Goal: Task Accomplishment & Management: Use online tool/utility

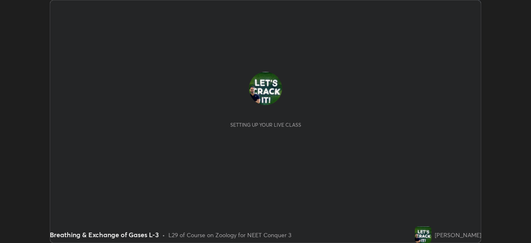
scroll to position [243, 531]
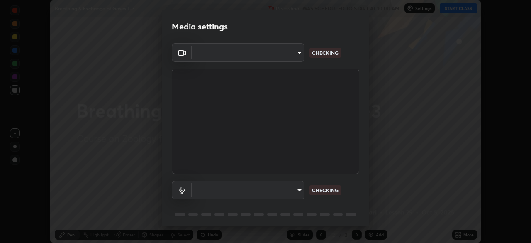
click at [456, 228] on div "Media settings ​ CHECKING ​ CHECKING 1 / 5 Next" at bounding box center [265, 121] width 531 height 243
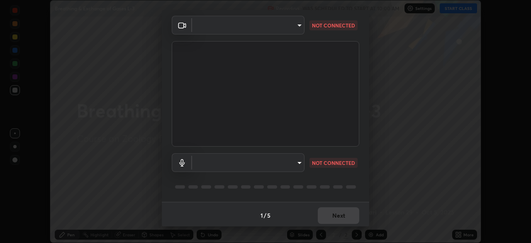
scroll to position [29, 0]
type input "cb8c6b6b4a50c5c6d626de20ccb3fd73f31987ea2ecc1878d3d31a5f1bf4ae53"
type input "default"
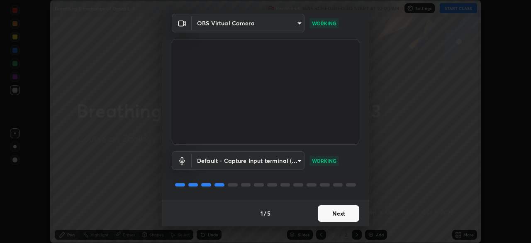
click at [334, 213] on button "Next" at bounding box center [339, 213] width 42 height 17
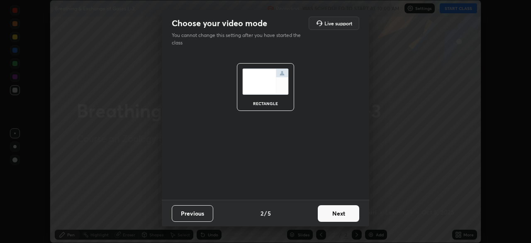
click at [334, 214] on button "Next" at bounding box center [339, 213] width 42 height 17
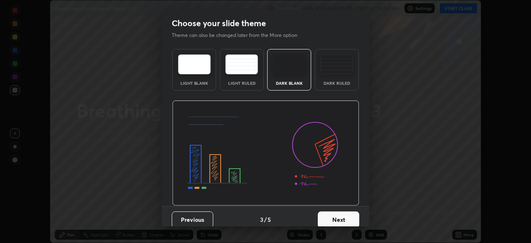
click at [329, 221] on button "Next" at bounding box center [339, 219] width 42 height 17
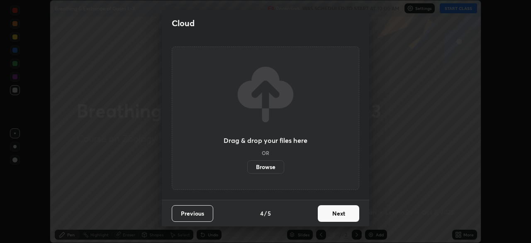
click at [333, 214] on button "Next" at bounding box center [339, 213] width 42 height 17
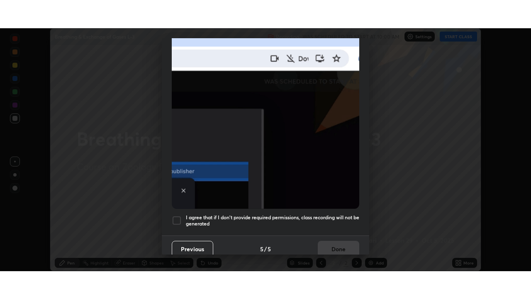
scroll to position [199, 0]
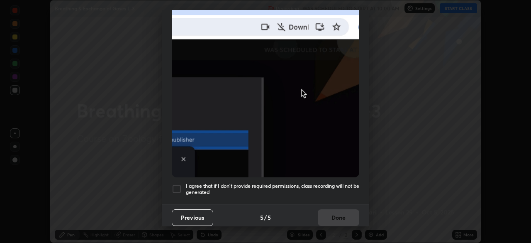
click at [176, 184] on div at bounding box center [177, 189] width 10 height 10
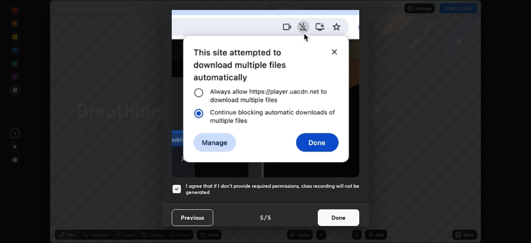
click at [332, 219] on button "Done" at bounding box center [339, 217] width 42 height 17
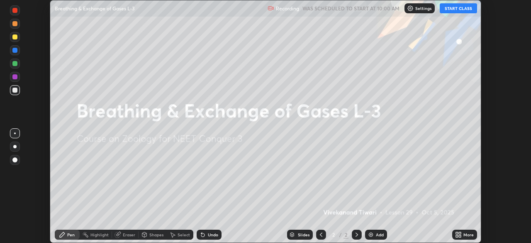
click at [460, 233] on icon at bounding box center [460, 233] width 2 height 2
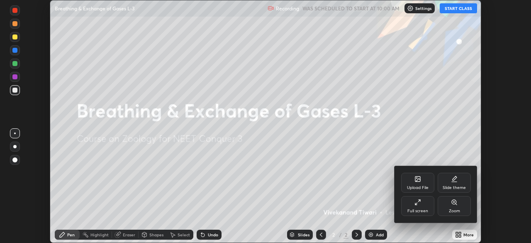
click at [427, 211] on div "Full screen" at bounding box center [418, 211] width 21 height 4
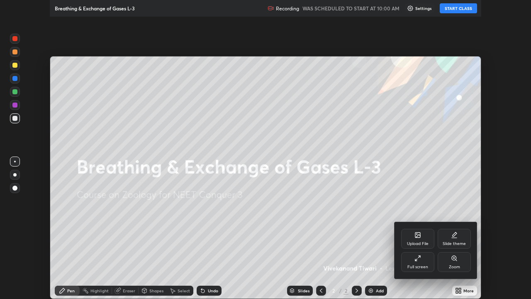
scroll to position [299, 531]
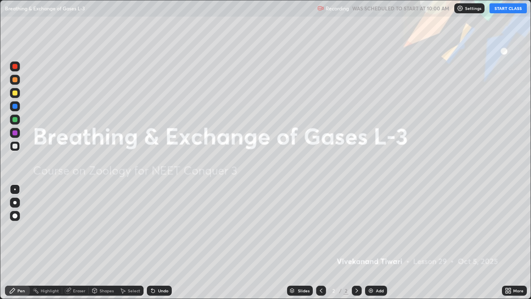
click at [509, 242] on icon at bounding box center [510, 289] width 2 height 2
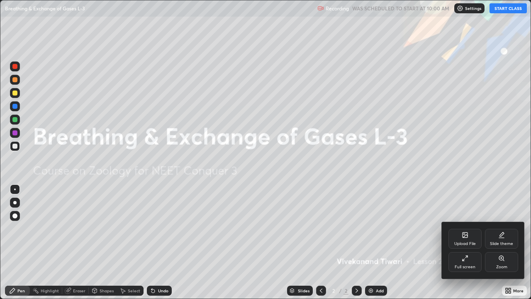
click at [500, 239] on div "Slide theme" at bounding box center [501, 239] width 33 height 20
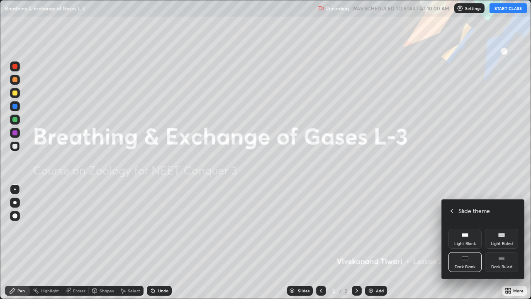
click at [501, 242] on div "Dark Ruled" at bounding box center [501, 262] width 33 height 20
click at [376, 242] on div at bounding box center [265, 149] width 531 height 299
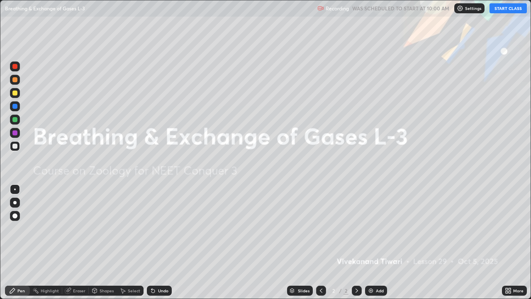
click at [376, 242] on div "Add" at bounding box center [380, 290] width 8 height 4
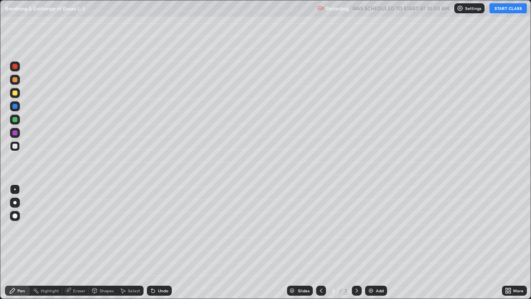
click at [14, 94] on div at bounding box center [14, 92] width 5 height 5
click at [16, 108] on div at bounding box center [14, 106] width 5 height 5
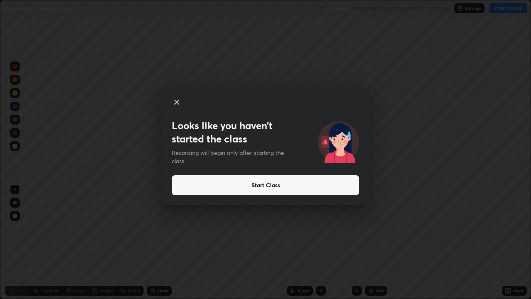
click at [275, 184] on button "Start Class" at bounding box center [266, 185] width 188 height 20
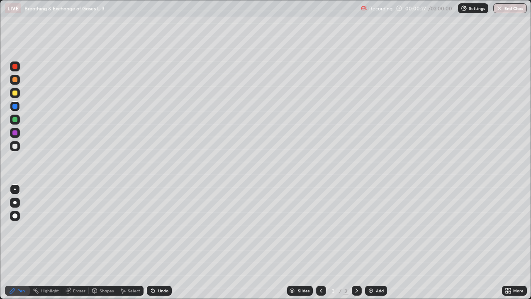
click at [76, 242] on div "Eraser" at bounding box center [79, 290] width 12 height 4
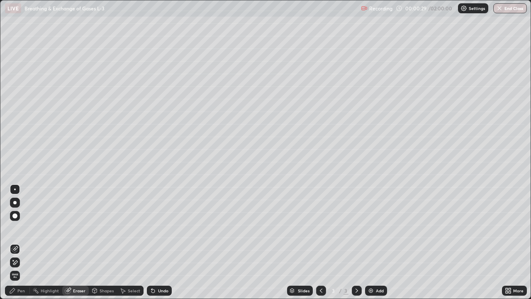
click at [26, 242] on div "Pen" at bounding box center [17, 291] width 25 height 10
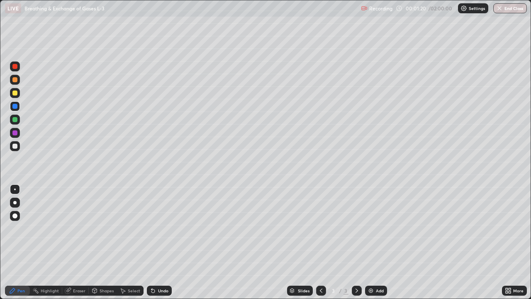
click at [68, 242] on div "Eraser" at bounding box center [75, 291] width 27 height 10
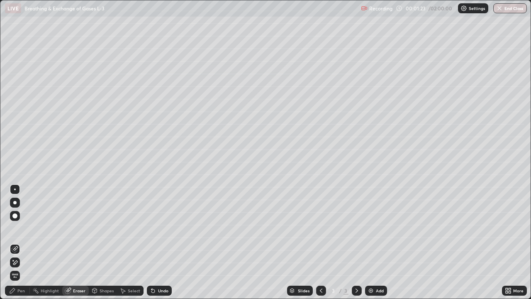
click at [20, 242] on div "Pen" at bounding box center [20, 290] width 7 height 4
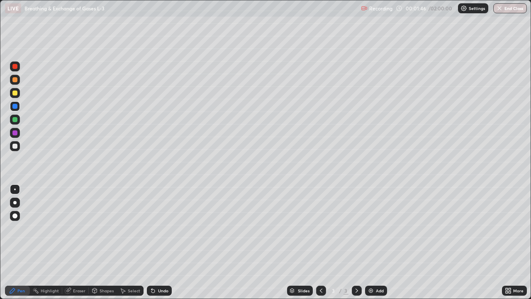
click at [15, 147] on div at bounding box center [14, 146] width 5 height 5
click at [369, 242] on img at bounding box center [371, 290] width 7 height 7
click at [97, 242] on icon at bounding box center [94, 290] width 7 height 7
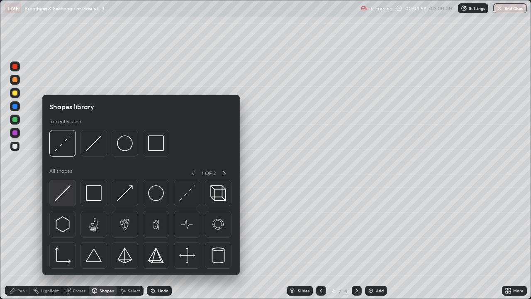
click at [62, 195] on img at bounding box center [63, 193] width 16 height 16
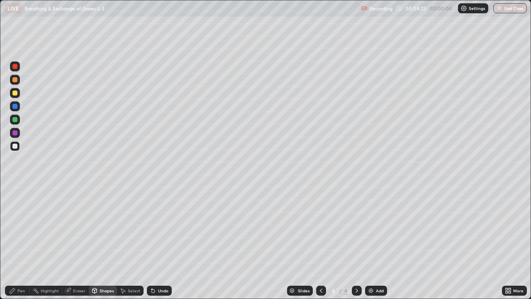
click at [18, 242] on div "Pen" at bounding box center [17, 291] width 25 height 10
click at [15, 90] on div at bounding box center [14, 92] width 5 height 5
click at [104, 242] on div "Shapes" at bounding box center [107, 290] width 14 height 4
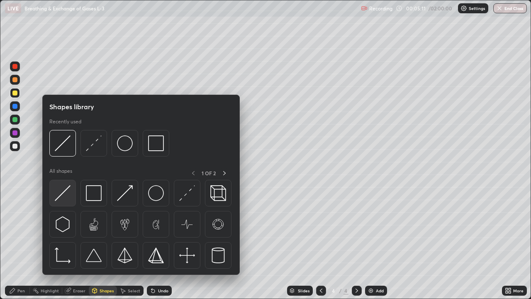
click at [61, 199] on img at bounding box center [63, 193] width 16 height 16
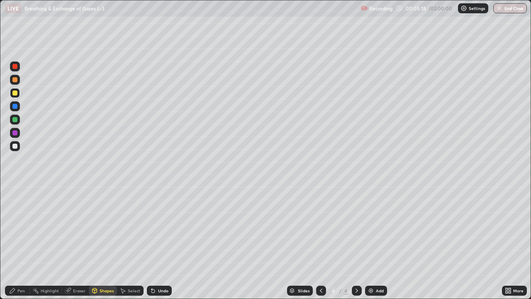
click at [21, 242] on div "Pen" at bounding box center [20, 290] width 7 height 4
click at [17, 146] on div at bounding box center [14, 146] width 5 height 5
click at [320, 242] on icon at bounding box center [321, 290] width 2 height 4
click at [78, 242] on div "Eraser" at bounding box center [79, 290] width 12 height 4
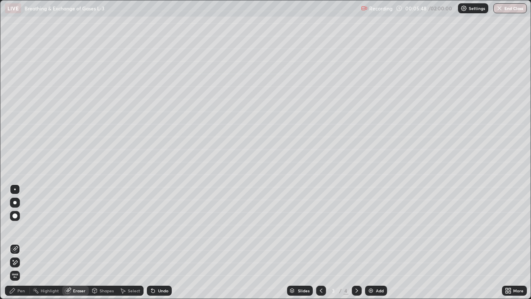
click at [22, 242] on div "Pen" at bounding box center [20, 290] width 7 height 4
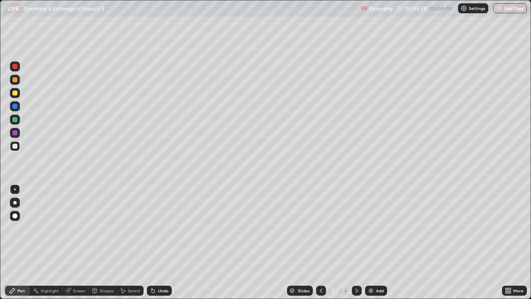
click at [356, 242] on icon at bounding box center [357, 290] width 7 height 7
click at [16, 122] on div at bounding box center [14, 119] width 5 height 5
click at [323, 242] on icon at bounding box center [321, 290] width 7 height 7
click at [356, 242] on icon at bounding box center [357, 290] width 7 height 7
click at [320, 242] on icon at bounding box center [321, 290] width 7 height 7
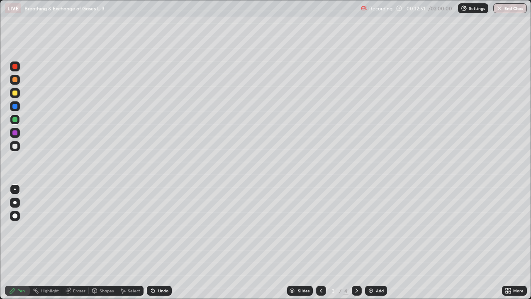
click at [356, 242] on icon at bounding box center [357, 290] width 7 height 7
click at [370, 242] on img at bounding box center [371, 290] width 7 height 7
click at [77, 242] on div "Eraser" at bounding box center [79, 290] width 12 height 4
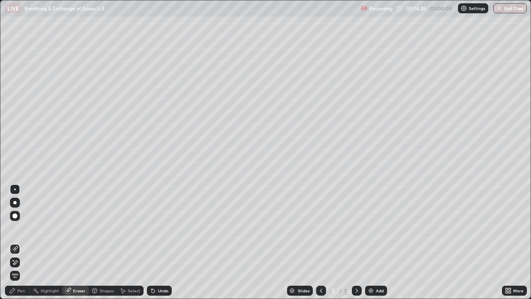
click at [15, 242] on span "Erase all" at bounding box center [14, 275] width 9 height 5
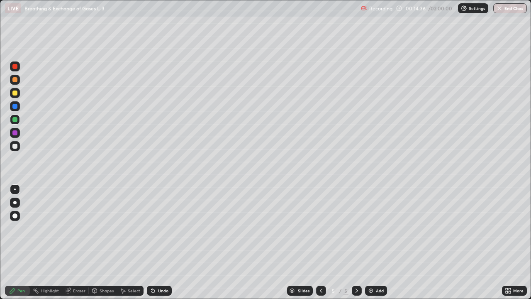
click at [14, 81] on div at bounding box center [14, 79] width 5 height 5
click at [14, 146] on div at bounding box center [14, 146] width 5 height 5
click at [15, 105] on div at bounding box center [14, 106] width 5 height 5
click at [15, 68] on div at bounding box center [14, 66] width 5 height 5
click at [14, 107] on div at bounding box center [14, 106] width 5 height 5
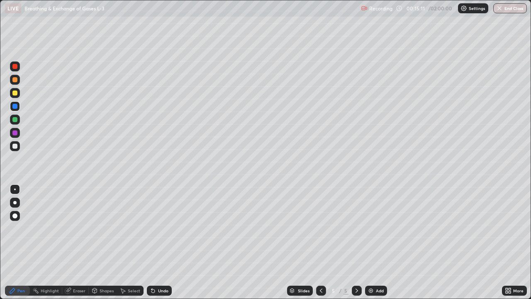
click at [70, 242] on icon at bounding box center [67, 290] width 5 height 5
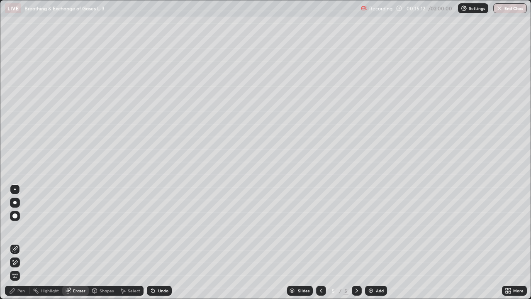
click at [15, 242] on div "Pen" at bounding box center [17, 291] width 25 height 10
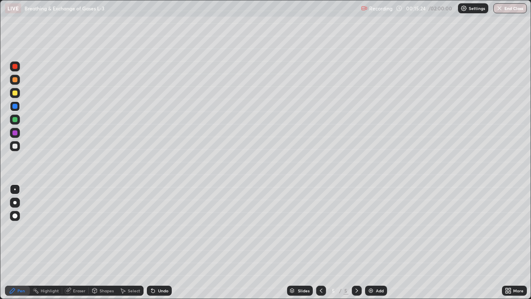
click at [75, 242] on div "Eraser" at bounding box center [79, 290] width 12 height 4
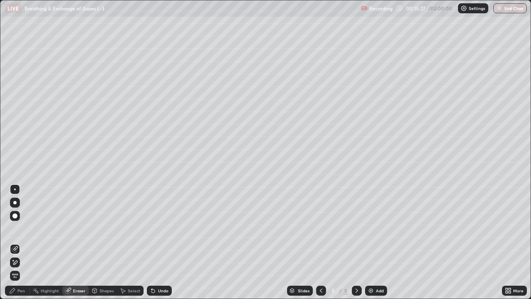
click at [21, 242] on div "Pen" at bounding box center [20, 290] width 7 height 4
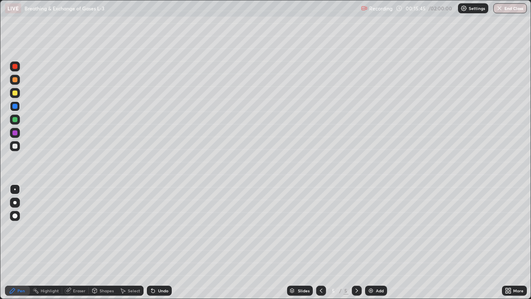
click at [69, 242] on icon at bounding box center [68, 290] width 7 height 7
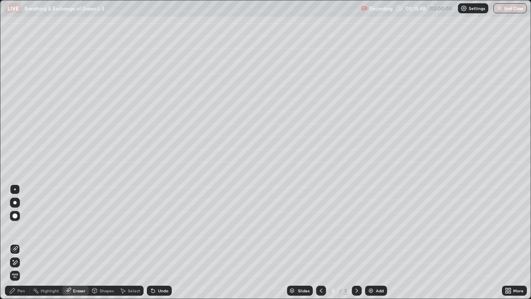
click at [15, 242] on icon at bounding box center [12, 290] width 7 height 7
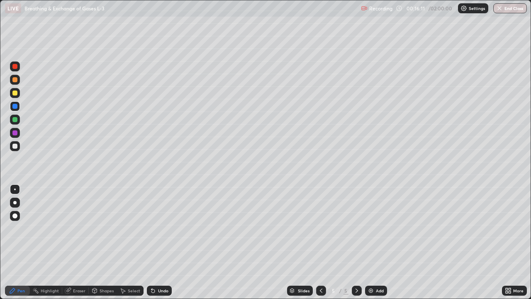
click at [17, 65] on div at bounding box center [14, 66] width 5 height 5
click at [14, 107] on div at bounding box center [14, 106] width 5 height 5
click at [14, 148] on div at bounding box center [14, 146] width 5 height 5
click at [13, 121] on div at bounding box center [14, 119] width 5 height 5
click at [16, 145] on div at bounding box center [14, 146] width 5 height 5
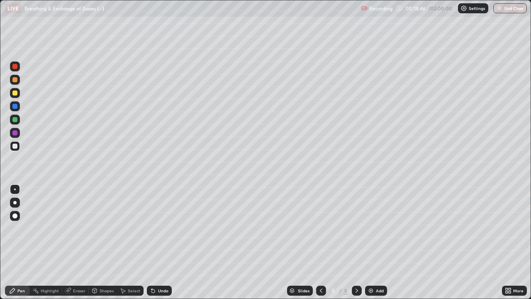
click at [13, 107] on div at bounding box center [14, 106] width 5 height 5
click at [15, 147] on div at bounding box center [14, 146] width 5 height 5
click at [320, 242] on icon at bounding box center [321, 290] width 7 height 7
click at [356, 242] on icon at bounding box center [357, 290] width 7 height 7
click at [14, 92] on div at bounding box center [14, 92] width 5 height 5
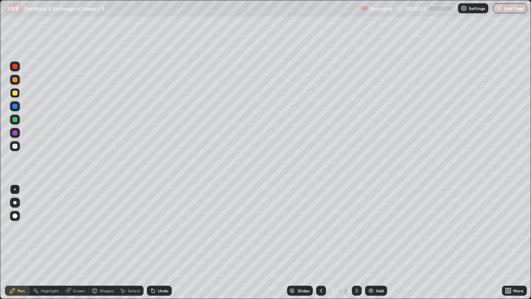
click at [74, 242] on div "Eraser" at bounding box center [79, 290] width 12 height 4
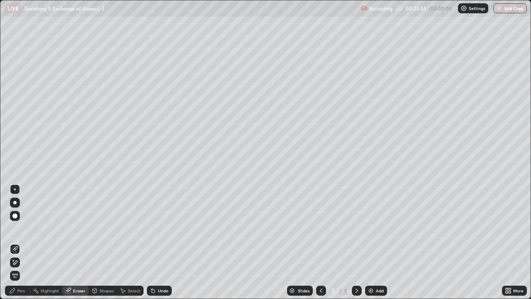
click at [20, 242] on div "Pen" at bounding box center [20, 290] width 7 height 4
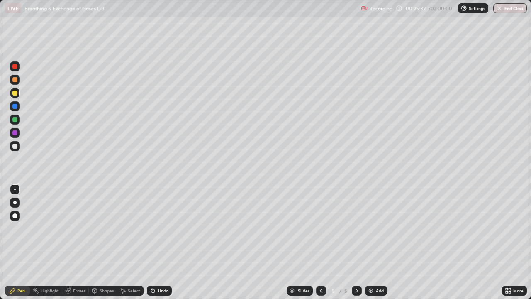
click at [80, 242] on div "Eraser" at bounding box center [79, 290] width 12 height 4
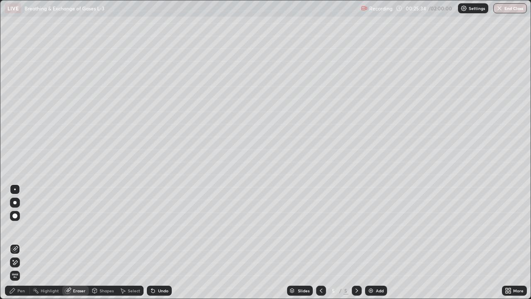
click at [24, 242] on div "Pen" at bounding box center [20, 290] width 7 height 4
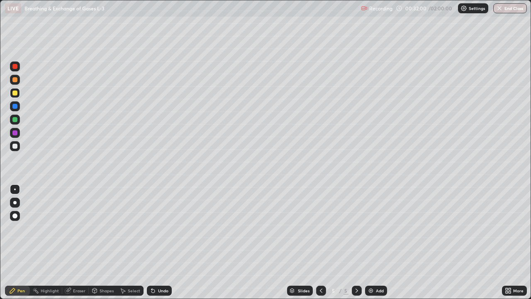
click at [371, 242] on img at bounding box center [371, 290] width 7 height 7
click at [75, 242] on div "Eraser" at bounding box center [79, 290] width 12 height 4
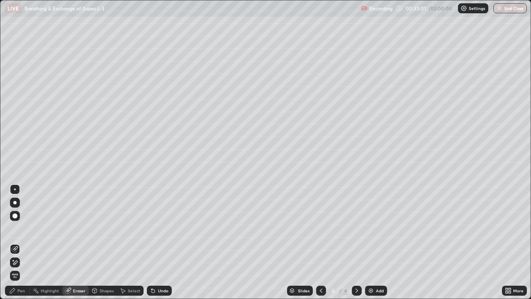
click at [20, 242] on div "Pen" at bounding box center [20, 290] width 7 height 4
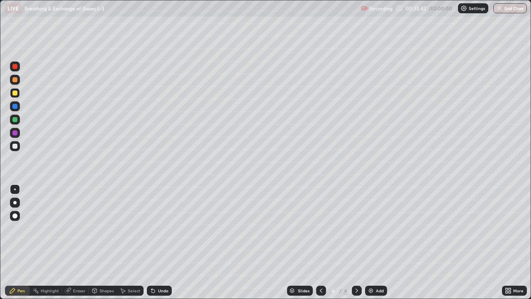
click at [15, 147] on div at bounding box center [14, 146] width 5 height 5
click at [371, 242] on img at bounding box center [371, 290] width 7 height 7
click at [294, 242] on icon at bounding box center [292, 290] width 5 height 5
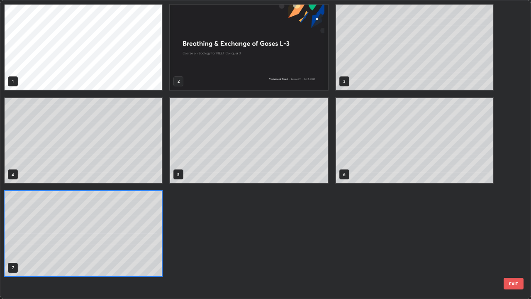
scroll to position [295, 526]
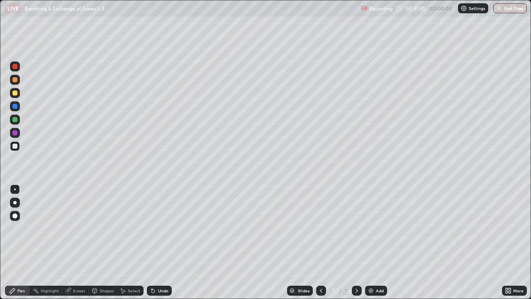
click at [14, 64] on div at bounding box center [14, 66] width 5 height 5
click at [13, 93] on div at bounding box center [14, 92] width 5 height 5
click at [14, 66] on div at bounding box center [14, 66] width 5 height 5
click at [14, 93] on div at bounding box center [14, 92] width 5 height 5
click at [71, 242] on div "Eraser" at bounding box center [75, 291] width 27 height 10
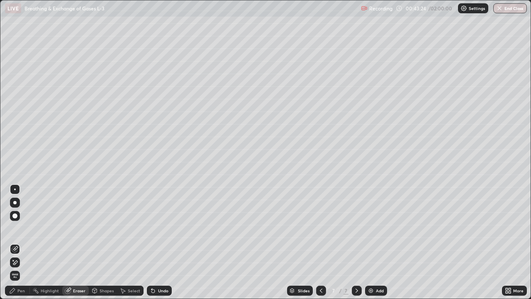
click at [18, 242] on div "Pen" at bounding box center [17, 291] width 25 height 10
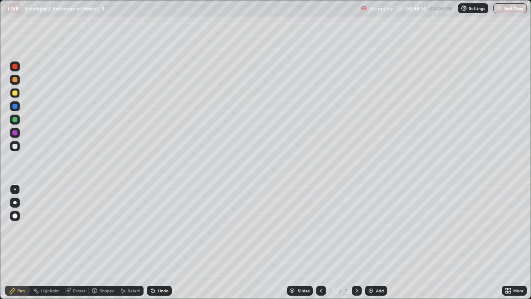
click at [68, 242] on div "Eraser" at bounding box center [75, 291] width 27 height 10
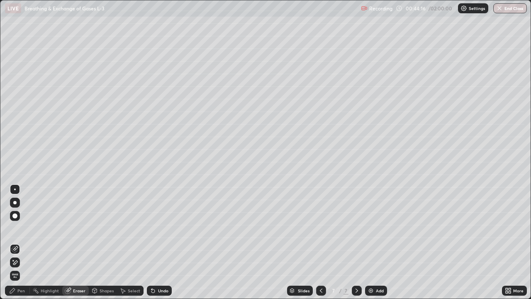
click at [21, 242] on div "Pen" at bounding box center [20, 290] width 7 height 4
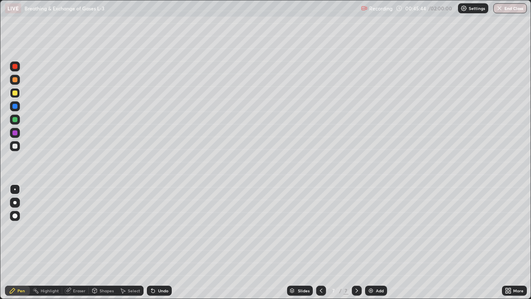
click at [17, 146] on div at bounding box center [14, 146] width 5 height 5
click at [15, 118] on div at bounding box center [14, 119] width 5 height 5
click at [76, 242] on div "Eraser" at bounding box center [75, 291] width 27 height 10
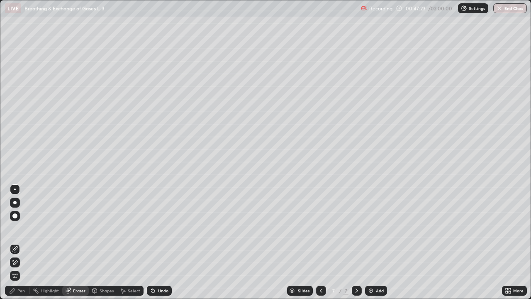
click at [16, 242] on div "Pen" at bounding box center [17, 291] width 25 height 10
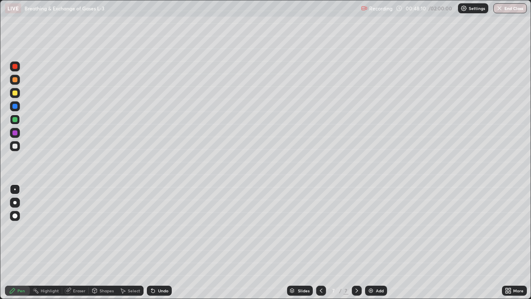
click at [75, 242] on div "Eraser" at bounding box center [79, 290] width 12 height 4
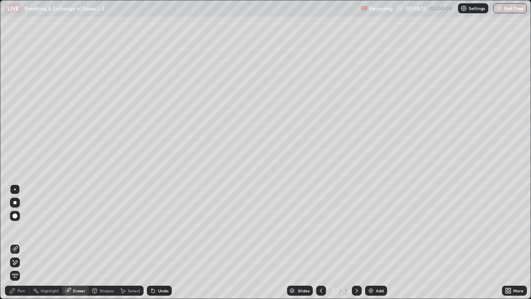
click at [22, 242] on div "Pen" at bounding box center [17, 291] width 25 height 10
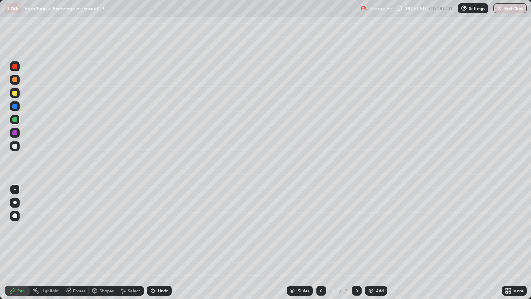
click at [78, 242] on div "Eraser" at bounding box center [79, 290] width 12 height 4
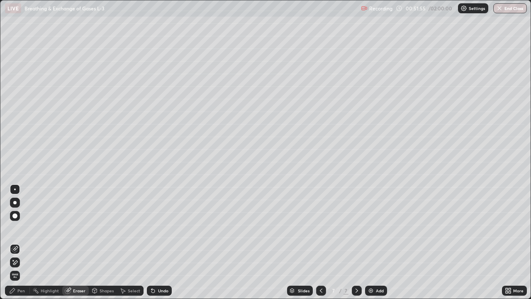
click at [24, 242] on div "Pen" at bounding box center [17, 291] width 25 height 10
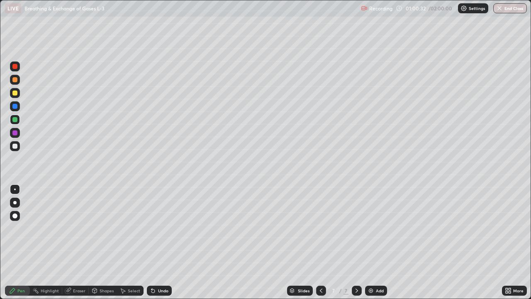
click at [374, 242] on div "Add" at bounding box center [376, 291] width 22 height 10
click at [15, 145] on div at bounding box center [14, 146] width 5 height 5
click at [77, 242] on div "Eraser" at bounding box center [79, 290] width 12 height 4
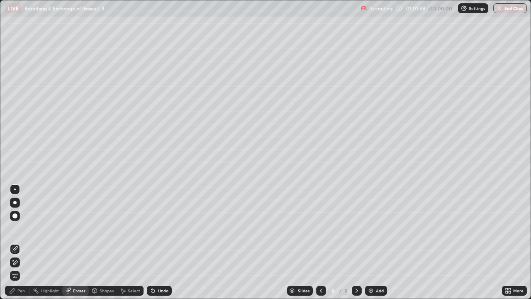
click at [19, 242] on div "Pen" at bounding box center [20, 290] width 7 height 4
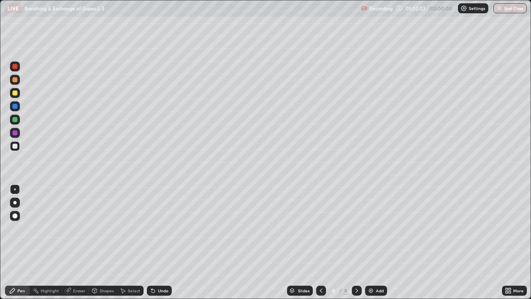
click at [79, 242] on div "Eraser" at bounding box center [79, 290] width 12 height 4
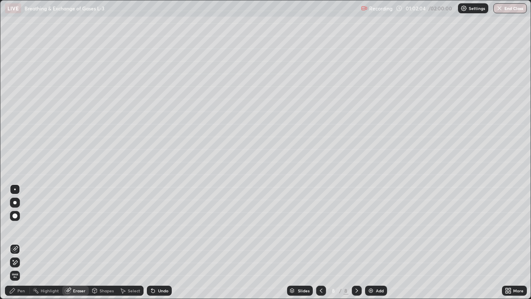
click at [20, 242] on div "Pen" at bounding box center [20, 290] width 7 height 4
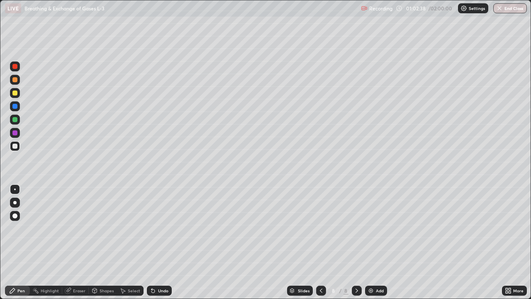
click at [71, 242] on div "Eraser" at bounding box center [75, 291] width 27 height 10
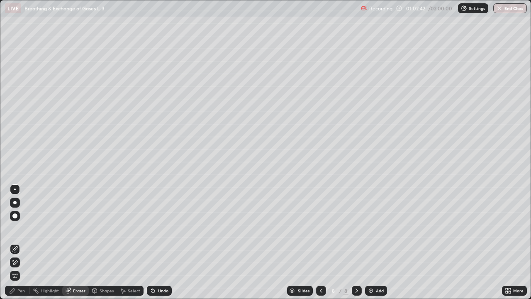
click at [20, 242] on div "Pen" at bounding box center [20, 290] width 7 height 4
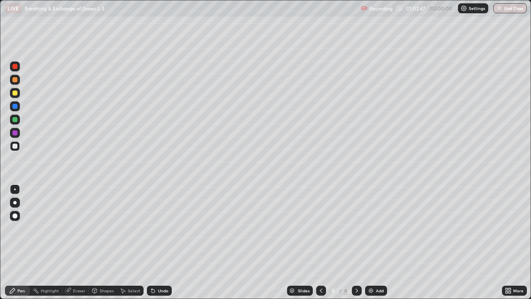
click at [71, 242] on icon at bounding box center [68, 290] width 7 height 7
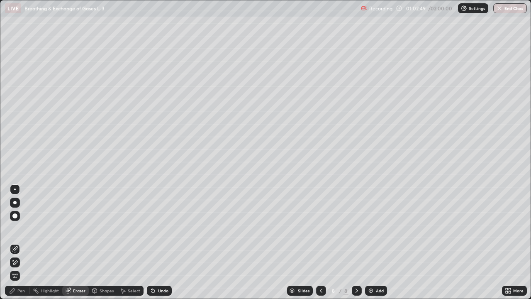
click at [18, 242] on div "Pen" at bounding box center [20, 290] width 7 height 4
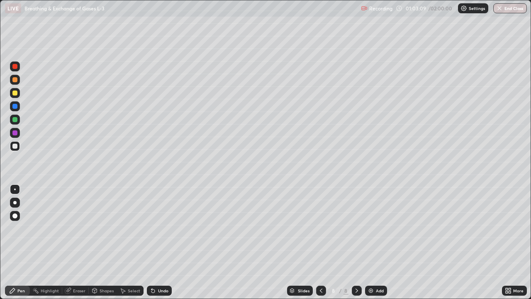
click at [80, 242] on div "Eraser" at bounding box center [79, 290] width 12 height 4
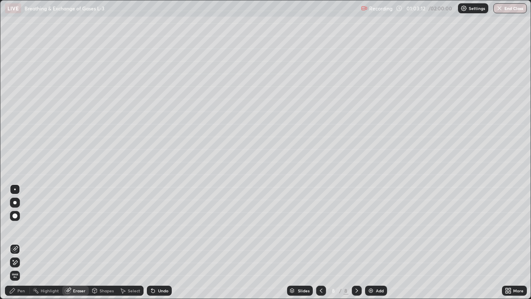
click at [22, 242] on div "Pen" at bounding box center [20, 290] width 7 height 4
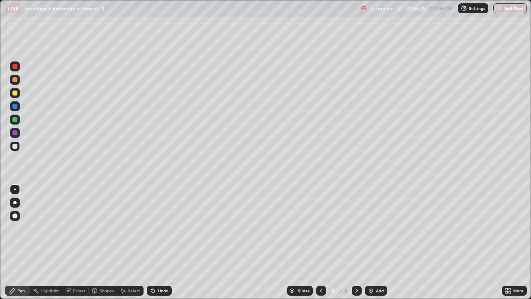
click at [101, 242] on div "Shapes" at bounding box center [107, 290] width 14 height 4
click at [76, 242] on div "Eraser" at bounding box center [79, 290] width 12 height 4
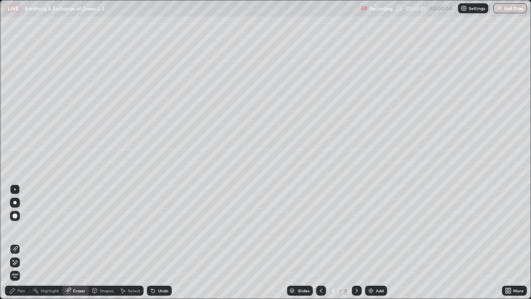
click at [19, 242] on div "Pen" at bounding box center [17, 291] width 25 height 10
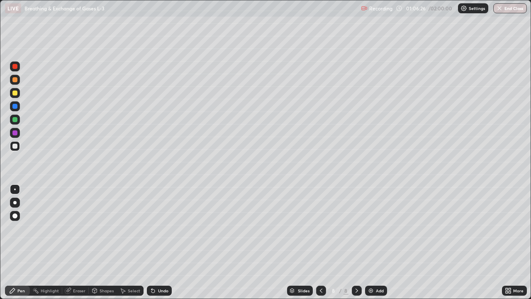
click at [317, 242] on div at bounding box center [321, 291] width 10 height 10
click at [320, 242] on icon at bounding box center [321, 290] width 7 height 7
click at [356, 242] on icon at bounding box center [357, 290] width 7 height 7
click at [358, 242] on icon at bounding box center [357, 290] width 7 height 7
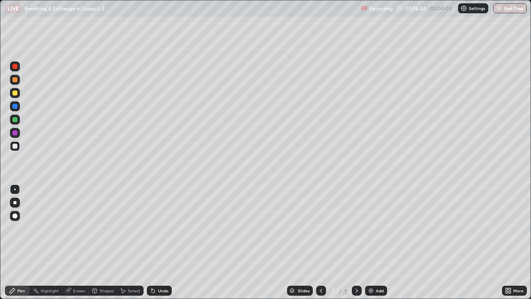
click at [356, 242] on icon at bounding box center [357, 290] width 2 height 4
click at [80, 242] on div "Eraser" at bounding box center [79, 290] width 12 height 4
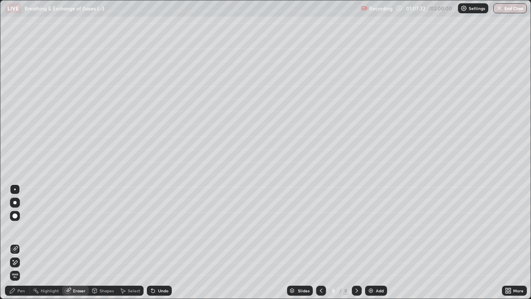
click at [22, 242] on div "Pen" at bounding box center [17, 291] width 25 height 10
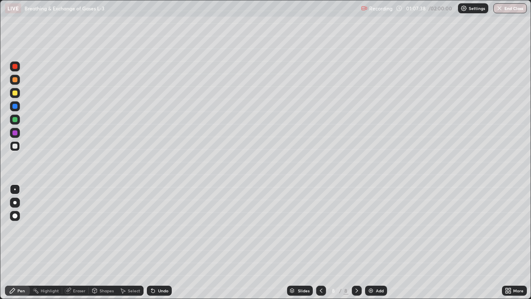
click at [73, 242] on div "Eraser" at bounding box center [79, 290] width 12 height 4
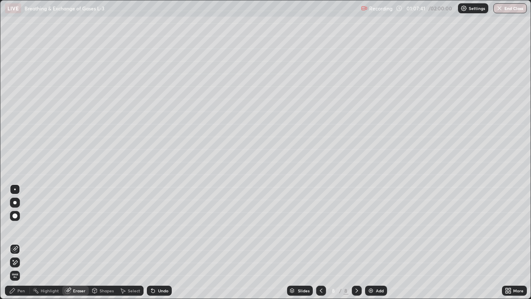
click at [18, 242] on div "Pen" at bounding box center [20, 290] width 7 height 4
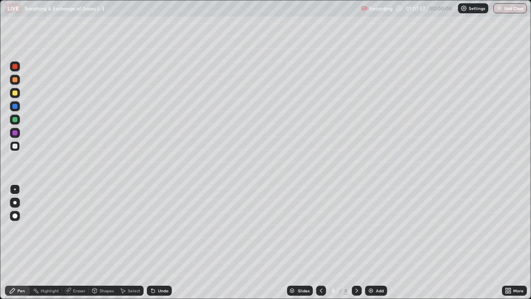
click at [77, 242] on div "Eraser" at bounding box center [79, 290] width 12 height 4
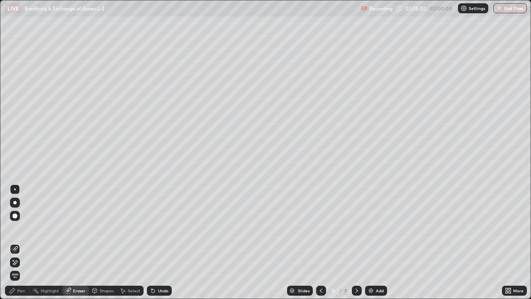
click at [22, 242] on div "Pen" at bounding box center [20, 290] width 7 height 4
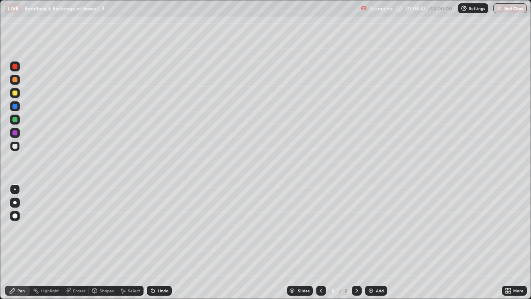
click at [14, 120] on div at bounding box center [14, 119] width 5 height 5
click at [15, 242] on icon at bounding box center [12, 290] width 7 height 7
click at [320, 242] on icon at bounding box center [321, 290] width 7 height 7
click at [357, 242] on div at bounding box center [357, 291] width 10 height 10
click at [320, 242] on icon at bounding box center [321, 290] width 7 height 7
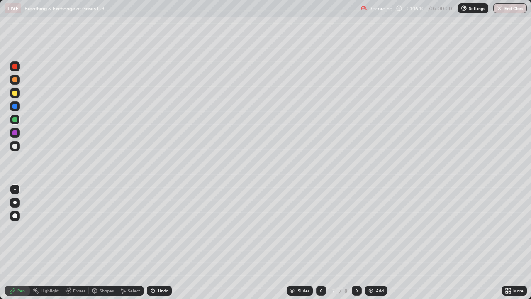
click at [356, 242] on icon at bounding box center [357, 290] width 7 height 7
click at [25, 242] on div "Pen" at bounding box center [17, 291] width 25 height 10
click at [14, 146] on div at bounding box center [14, 146] width 5 height 5
click at [320, 242] on div at bounding box center [321, 291] width 10 height 10
click at [355, 242] on div at bounding box center [357, 291] width 10 height 10
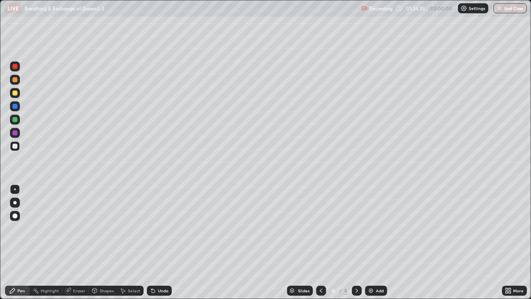
click at [374, 242] on div "Add" at bounding box center [376, 291] width 22 height 10
click at [330, 242] on div "9" at bounding box center [334, 290] width 8 height 5
click at [356, 242] on icon at bounding box center [357, 290] width 2 height 4
click at [131, 242] on div "Select" at bounding box center [134, 290] width 12 height 4
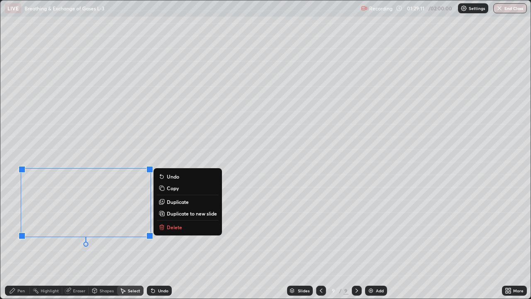
click at [176, 190] on p "Copy" at bounding box center [173, 188] width 12 height 7
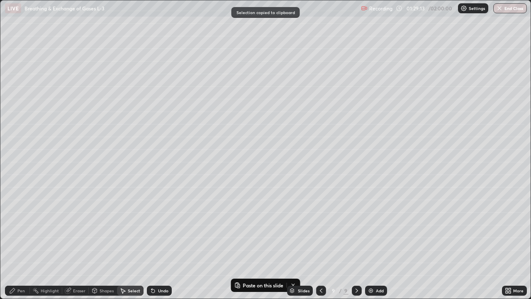
click at [20, 242] on div "Pen" at bounding box center [20, 290] width 7 height 4
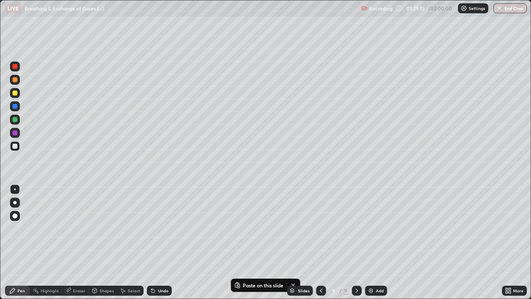
click at [101, 242] on div "Shapes" at bounding box center [107, 290] width 14 height 4
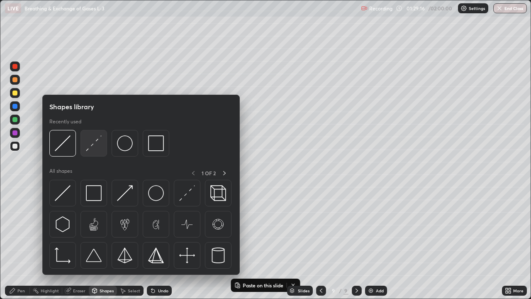
click at [92, 143] on img at bounding box center [94, 143] width 16 height 16
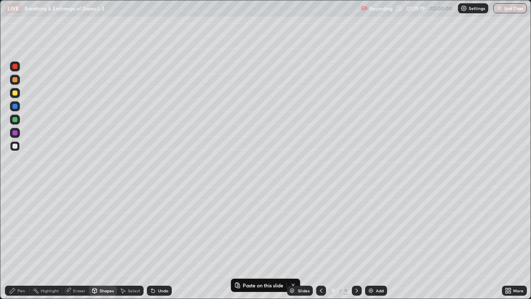
click at [23, 242] on div "Pen" at bounding box center [20, 290] width 7 height 4
click at [73, 242] on div "Eraser" at bounding box center [79, 290] width 12 height 4
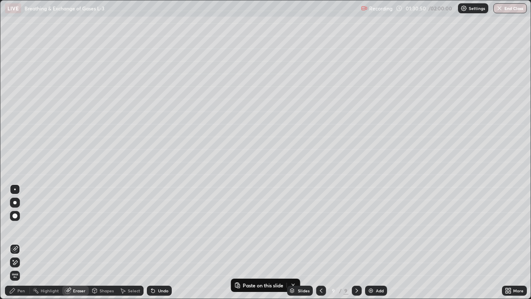
click at [24, 242] on div "Pen" at bounding box center [20, 290] width 7 height 4
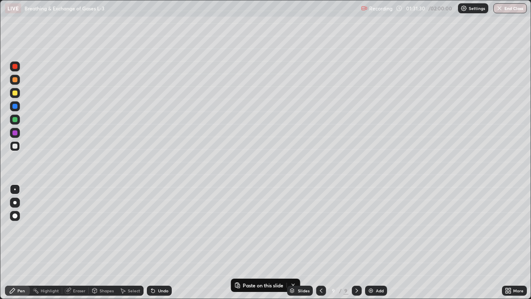
click at [80, 242] on div "Eraser" at bounding box center [75, 291] width 27 height 10
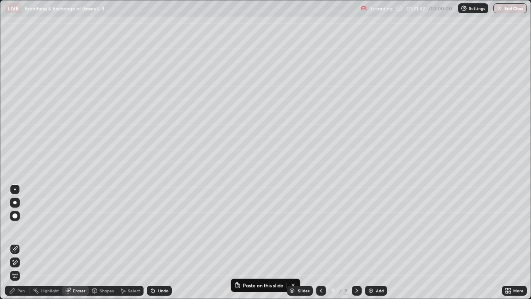
click at [18, 242] on div "Pen" at bounding box center [20, 290] width 7 height 4
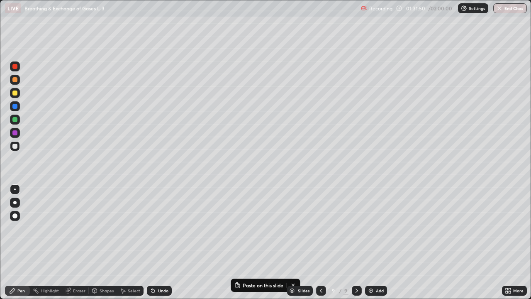
click at [81, 242] on div "Eraser" at bounding box center [79, 290] width 12 height 4
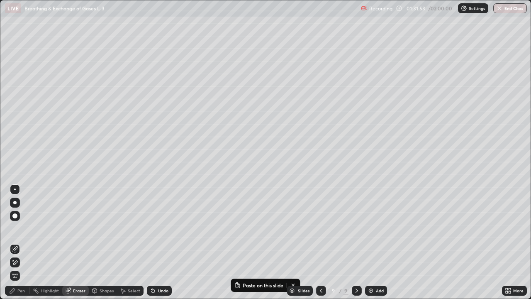
click at [25, 242] on div "Pen" at bounding box center [17, 291] width 25 height 10
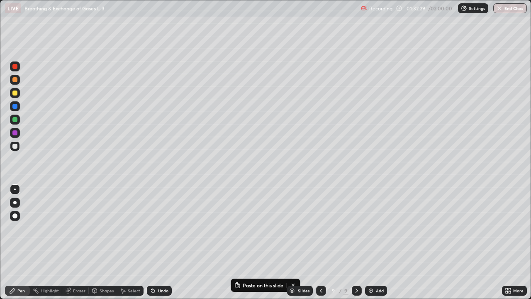
click at [14, 94] on div at bounding box center [14, 92] width 5 height 5
click at [515, 242] on div "More" at bounding box center [518, 290] width 10 height 4
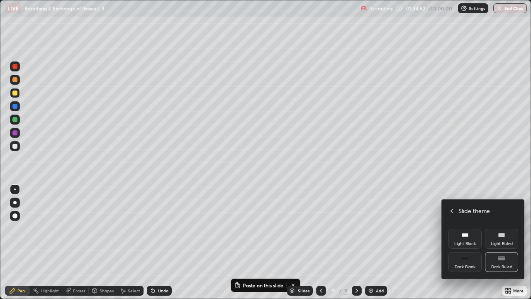
click at [461, 242] on div "Dark Blank" at bounding box center [465, 267] width 21 height 4
click at [452, 211] on icon at bounding box center [452, 211] width 2 height 4
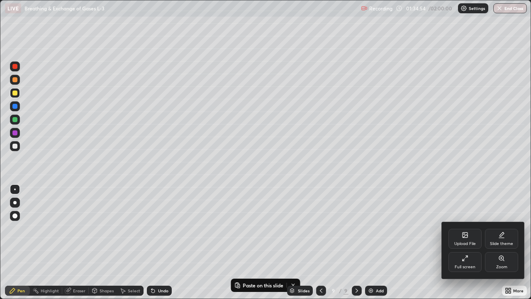
click at [470, 242] on div "Full screen" at bounding box center [465, 262] width 33 height 20
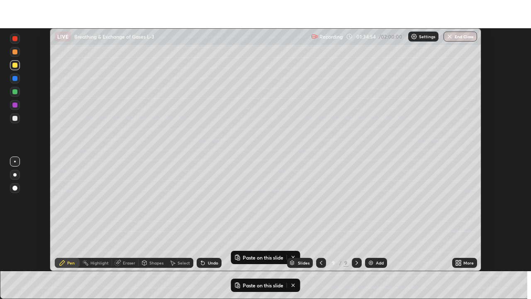
scroll to position [41259, 40971]
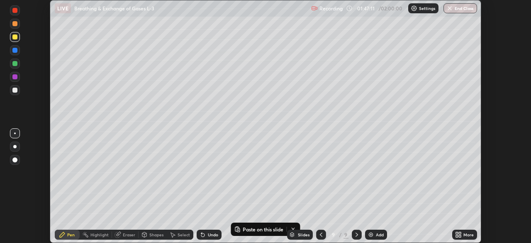
click at [459, 233] on icon at bounding box center [458, 234] width 7 height 7
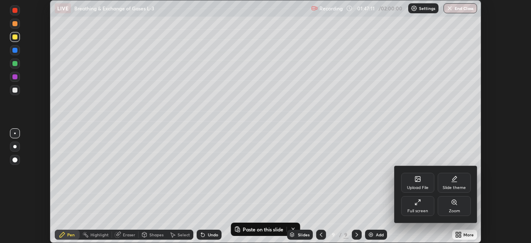
click at [416, 209] on div "Full screen" at bounding box center [418, 211] width 21 height 4
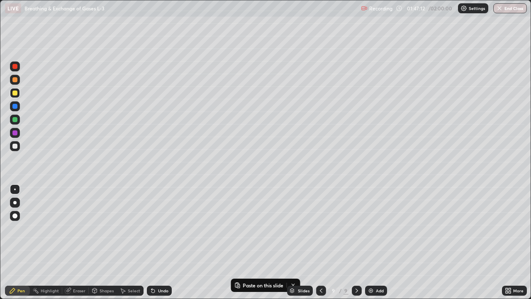
scroll to position [299, 531]
click at [369, 242] on img at bounding box center [371, 290] width 7 height 7
click at [71, 242] on icon at bounding box center [68, 290] width 7 height 7
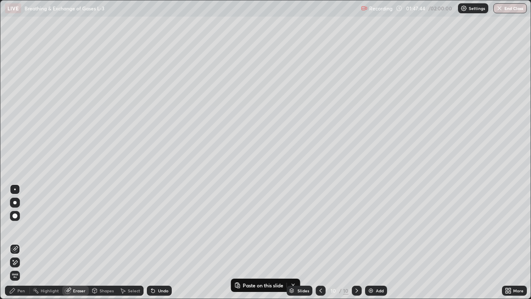
click at [8, 242] on div "Pen" at bounding box center [17, 291] width 25 height 10
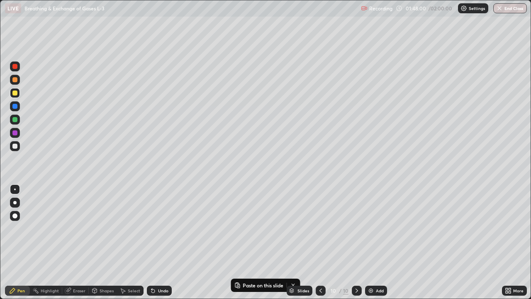
click at [71, 242] on div "Eraser" at bounding box center [75, 291] width 27 height 10
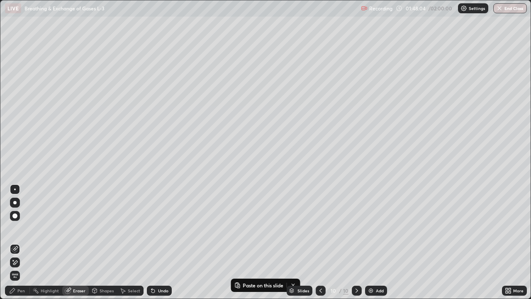
click at [13, 242] on icon at bounding box center [12, 290] width 7 height 7
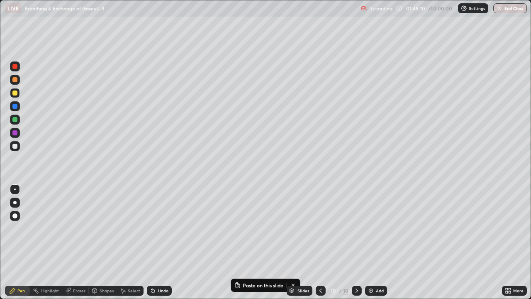
click at [13, 146] on div at bounding box center [14, 146] width 5 height 5
click at [68, 242] on icon at bounding box center [67, 290] width 5 height 5
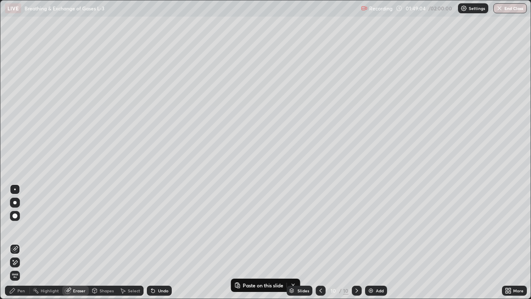
click at [22, 242] on div "Pen" at bounding box center [20, 290] width 7 height 4
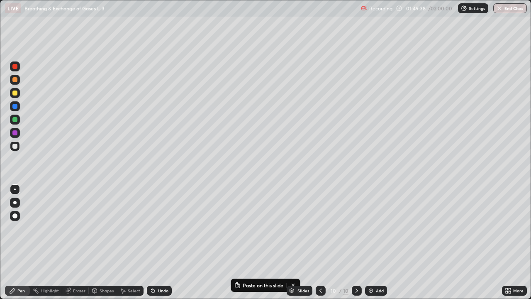
click at [6, 242] on div "Pen" at bounding box center [17, 291] width 25 height 10
click at [22, 242] on div "Pen" at bounding box center [17, 291] width 25 height 10
click at [513, 8] on button "End Class" at bounding box center [510, 8] width 33 height 10
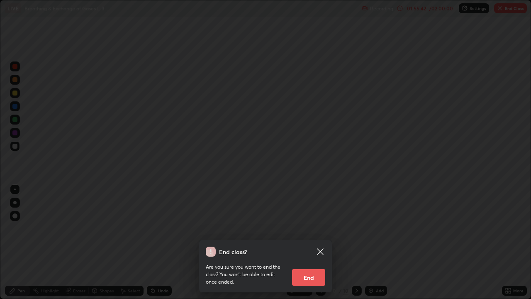
click at [312, 242] on button "End" at bounding box center [308, 277] width 33 height 17
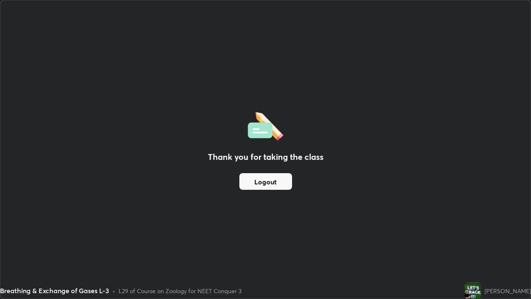
click at [273, 183] on button "Logout" at bounding box center [265, 181] width 53 height 17
click at [269, 181] on button "Logout" at bounding box center [265, 181] width 53 height 17
click at [269, 182] on button "Logout" at bounding box center [265, 181] width 53 height 17
click at [269, 183] on button "Logout" at bounding box center [265, 181] width 53 height 17
click at [269, 185] on button "Logout" at bounding box center [265, 181] width 53 height 17
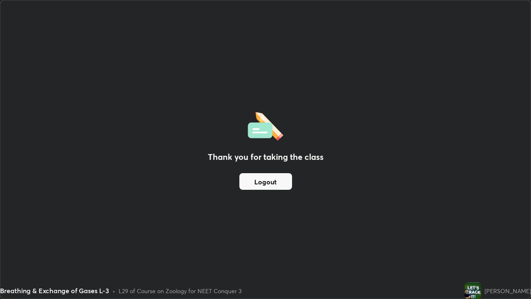
click at [269, 188] on button "Logout" at bounding box center [265, 181] width 53 height 17
click at [270, 185] on button "Logout" at bounding box center [265, 181] width 53 height 17
click at [273, 181] on button "Logout" at bounding box center [265, 181] width 53 height 17
click at [412, 242] on div "Thank you for taking the class Logout" at bounding box center [265, 149] width 530 height 298
click at [437, 242] on div "Breathing & Exchange of Gases L-3 • L29 of Course on Zoology for NEET Conquer 3" at bounding box center [230, 290] width 461 height 17
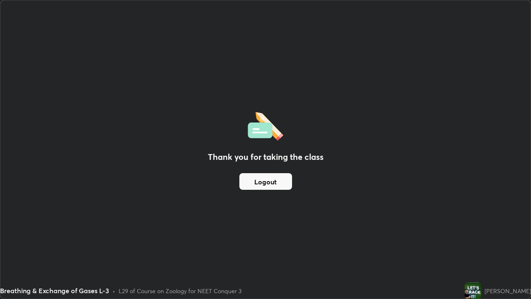
click at [433, 230] on div "Thank you for taking the class Logout" at bounding box center [265, 149] width 530 height 298
click at [434, 229] on div "Thank you for taking the class Logout" at bounding box center [265, 149] width 530 height 298
click at [431, 230] on div "Thank you for taking the class Logout" at bounding box center [265, 149] width 530 height 298
click at [432, 232] on div "Thank you for taking the class Logout" at bounding box center [265, 149] width 530 height 298
click at [432, 231] on div "Thank you for taking the class Logout" at bounding box center [265, 149] width 530 height 298
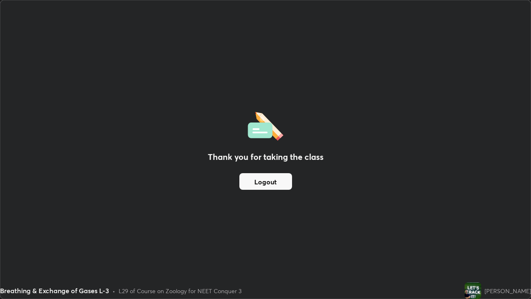
click at [474, 242] on img at bounding box center [473, 290] width 17 height 17
click at [494, 242] on div "[PERSON_NAME]" at bounding box center [508, 290] width 46 height 9
click at [493, 242] on div "Thank you for taking the class Logout" at bounding box center [265, 149] width 530 height 298
click at [497, 242] on div "Thank you for taking the class Logout" at bounding box center [265, 149] width 530 height 298
click at [349, 242] on div "Breathing & Exchange of Gases L-3 • L29 of Course on Zoology for NEET Conquer 3" at bounding box center [230, 290] width 461 height 17
